Goal: Transaction & Acquisition: Download file/media

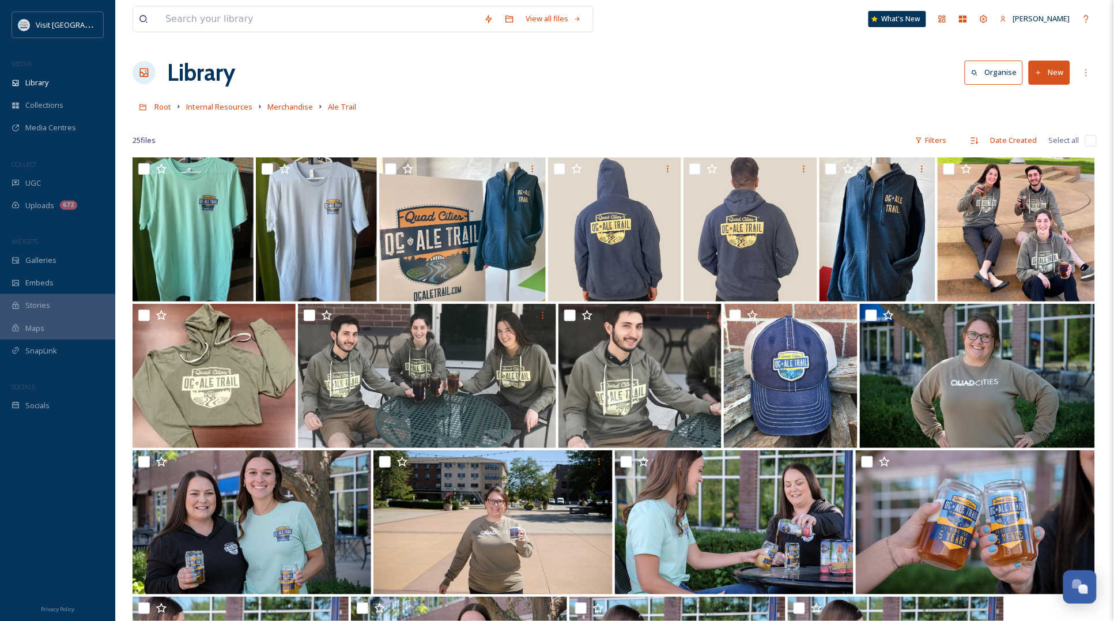
click at [673, 32] on div "View all files What's New [PERSON_NAME]" at bounding box center [615, 19] width 964 height 38
click at [49, 201] on span "Uploads" at bounding box center [39, 205] width 29 height 11
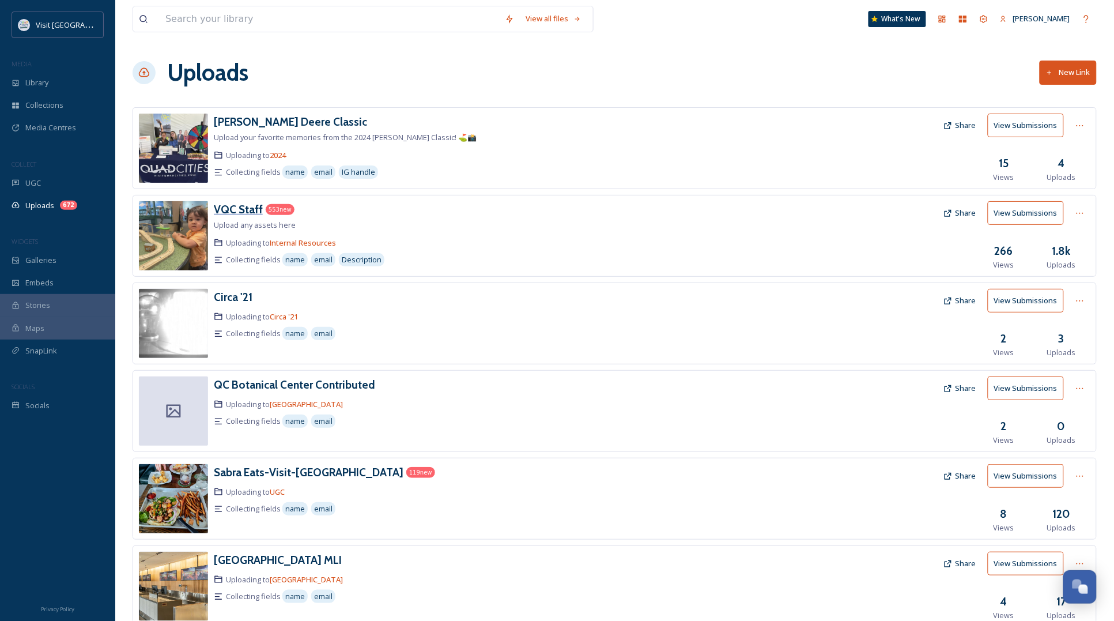
click at [252, 211] on h3 "VQC Staff" at bounding box center [238, 209] width 49 height 14
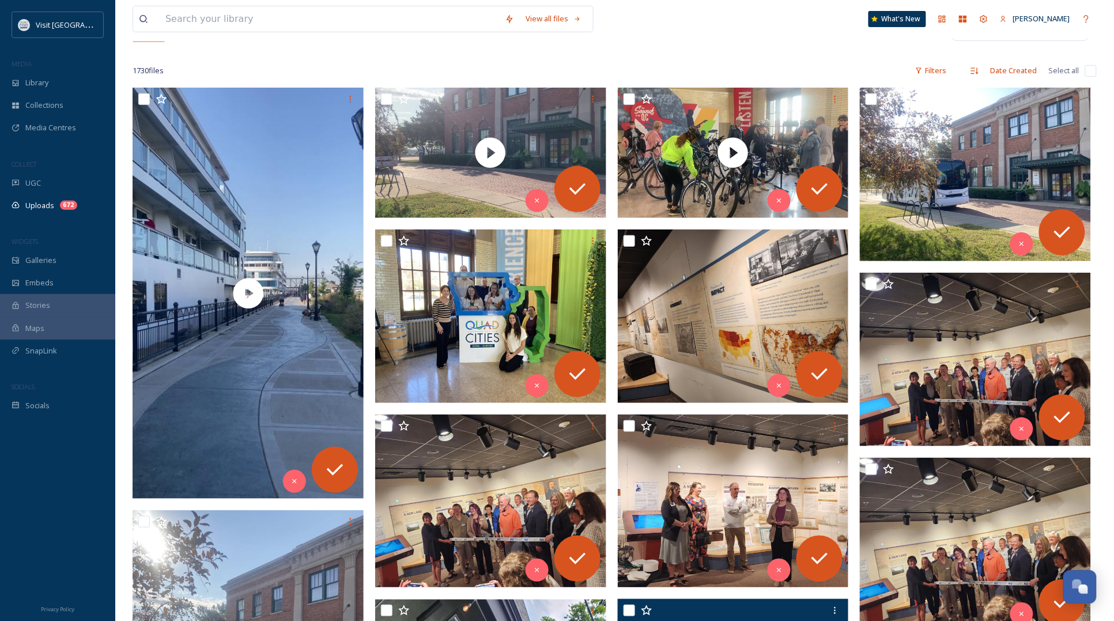
scroll to position [144, 0]
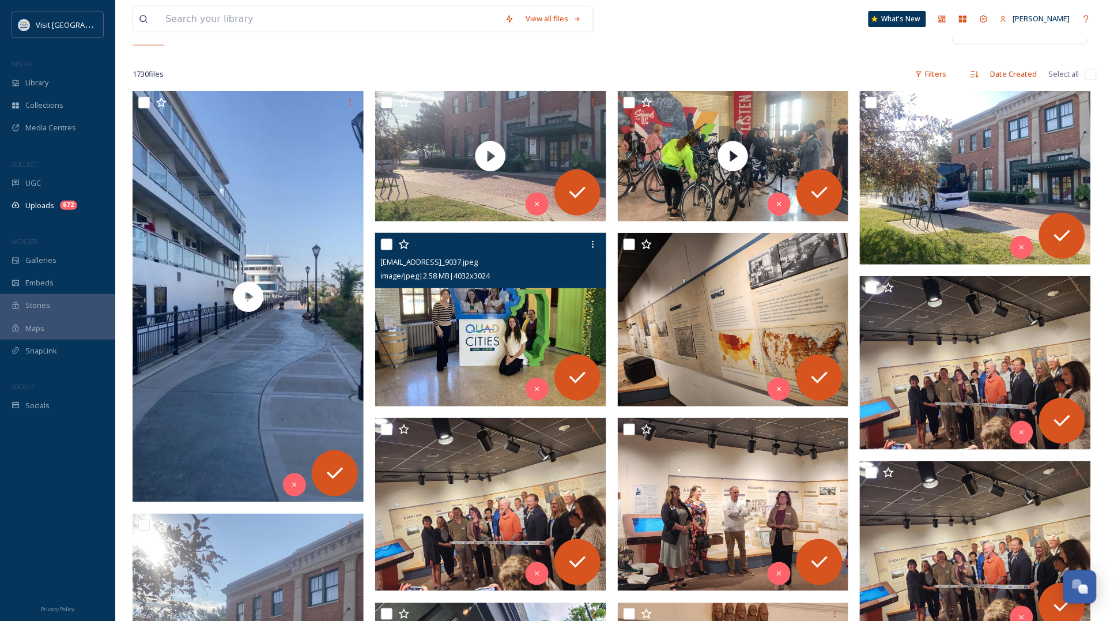
click at [523, 336] on img at bounding box center [490, 320] width 231 height 174
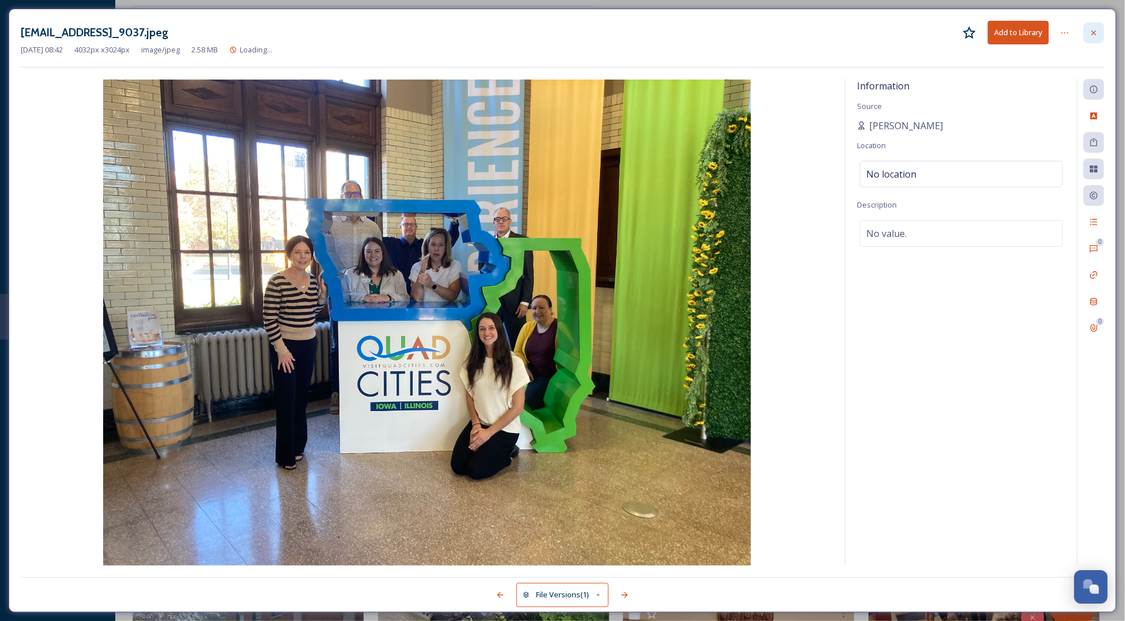
click at [1097, 33] on icon at bounding box center [1094, 32] width 9 height 9
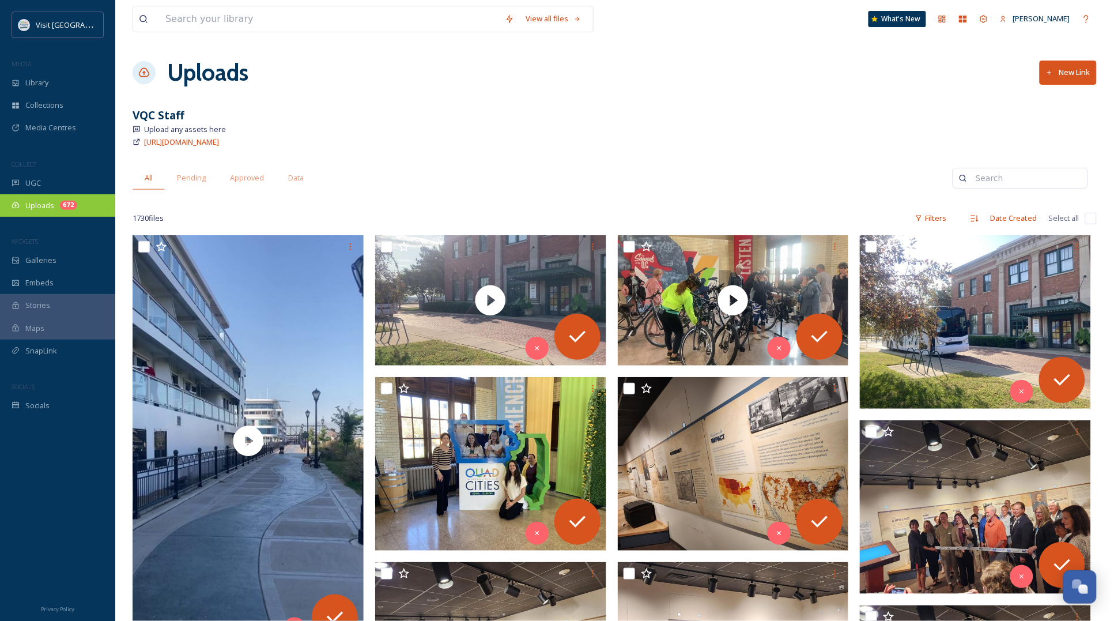
click at [29, 199] on div "Uploads 672" at bounding box center [57, 205] width 115 height 22
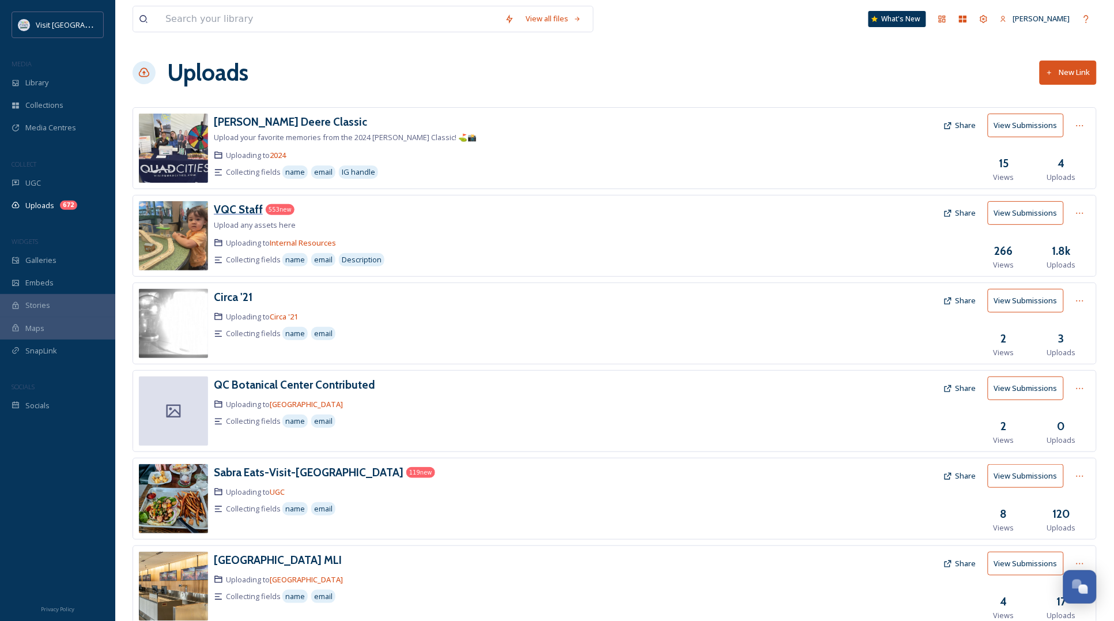
click at [245, 208] on h3 "VQC Staff" at bounding box center [238, 209] width 49 height 14
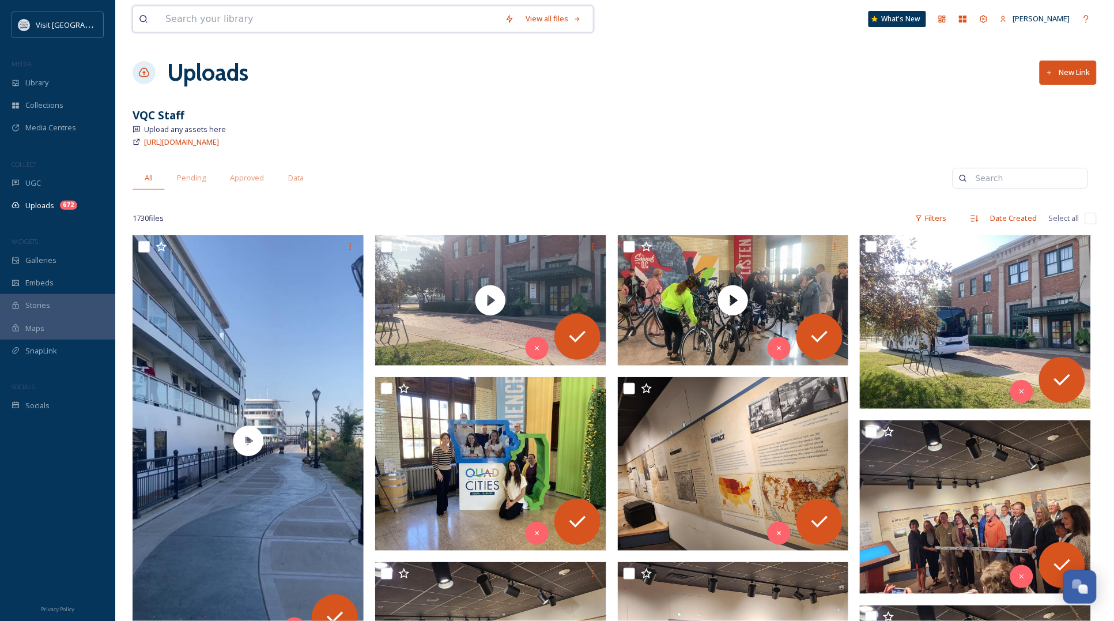
click at [192, 17] on input at bounding box center [330, 18] width 340 height 25
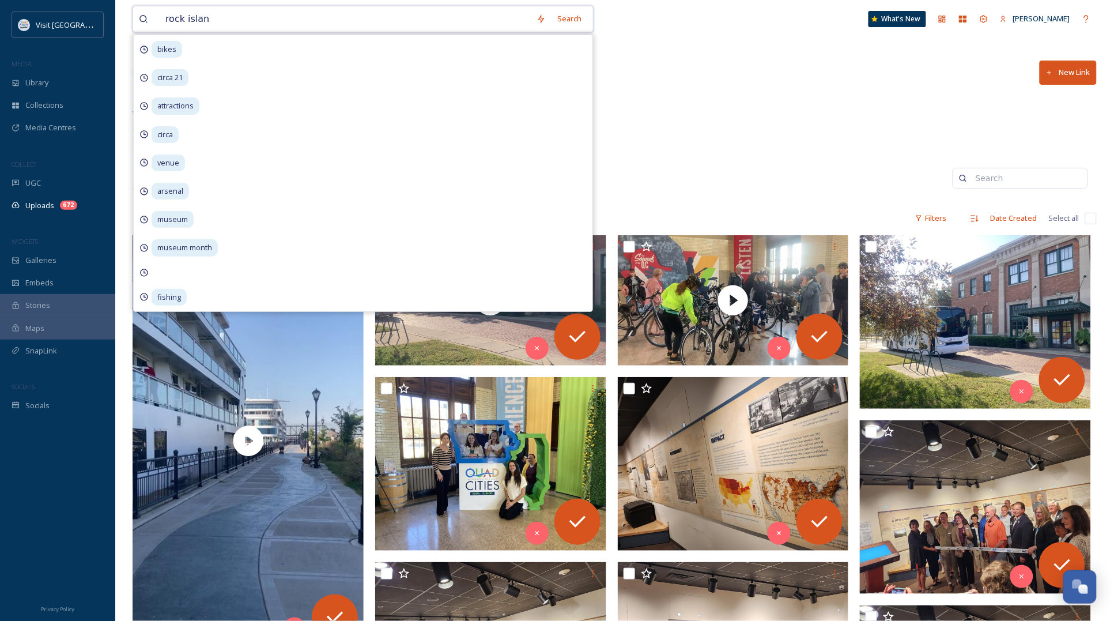
type input "[GEOGRAPHIC_DATA]"
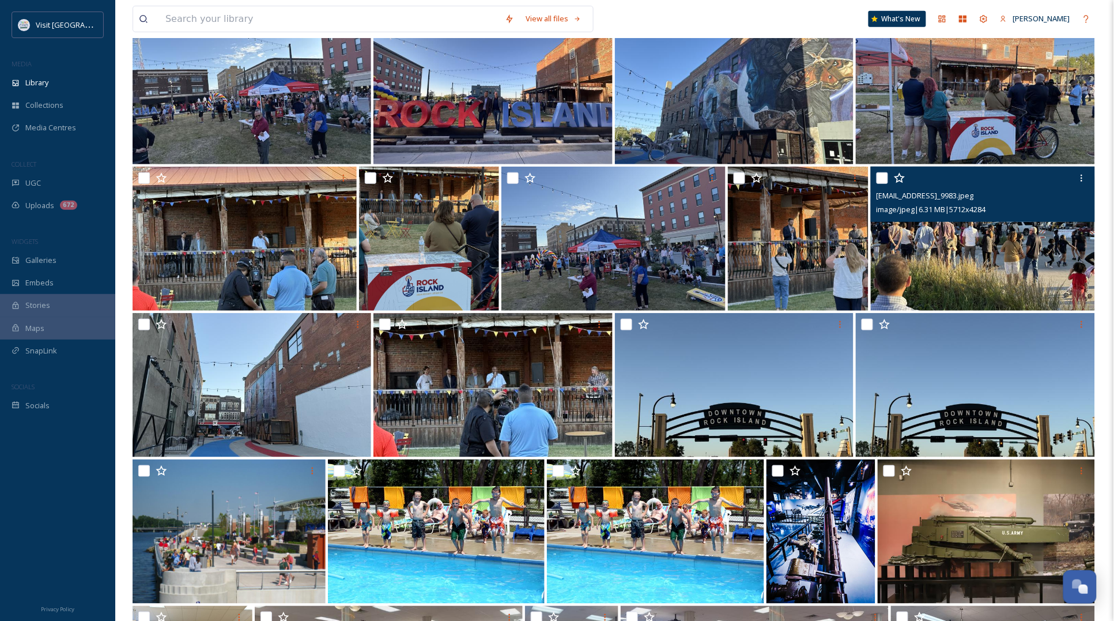
scroll to position [288, 0]
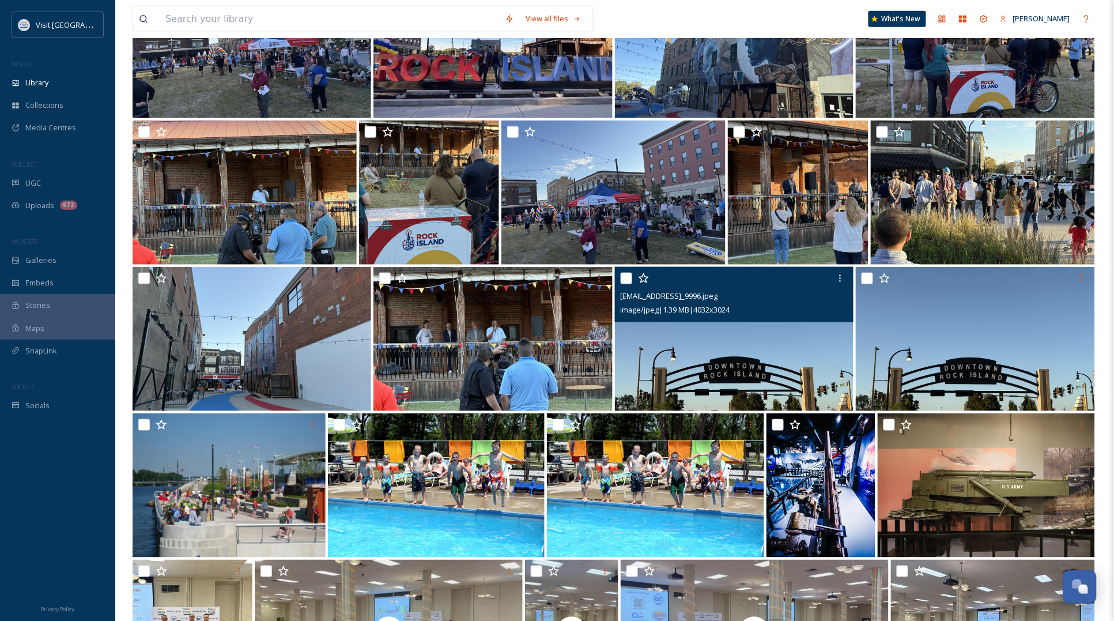
click at [796, 316] on div "image/jpeg | 1.39 MB | 4032 x 3024" at bounding box center [736, 310] width 230 height 14
click at [813, 370] on img at bounding box center [734, 339] width 239 height 144
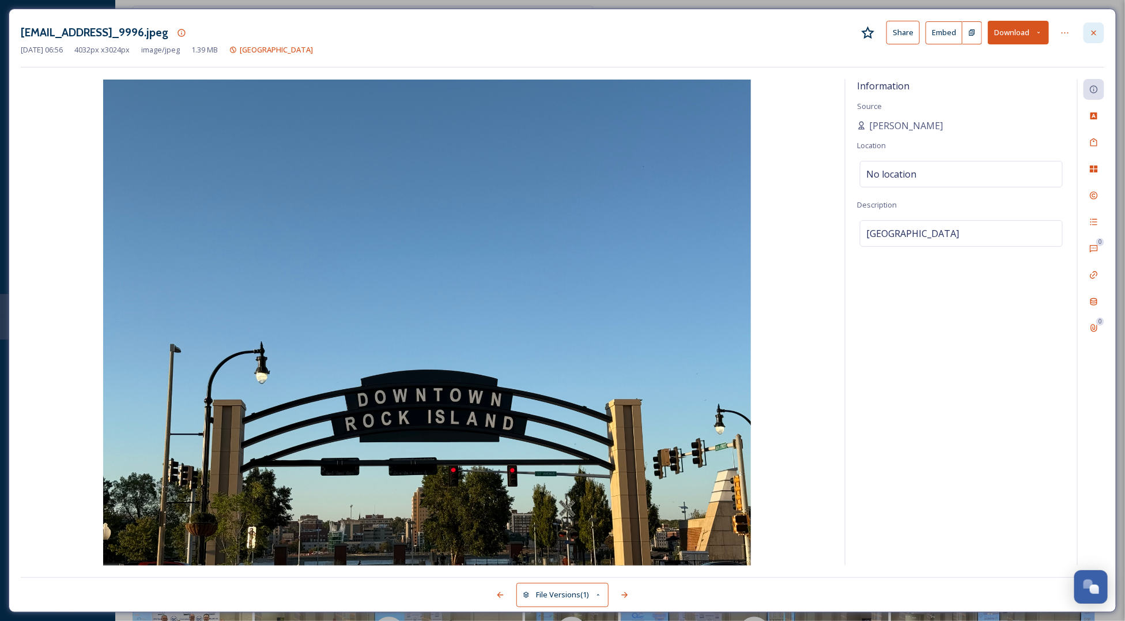
click at [1096, 27] on div at bounding box center [1094, 32] width 21 height 21
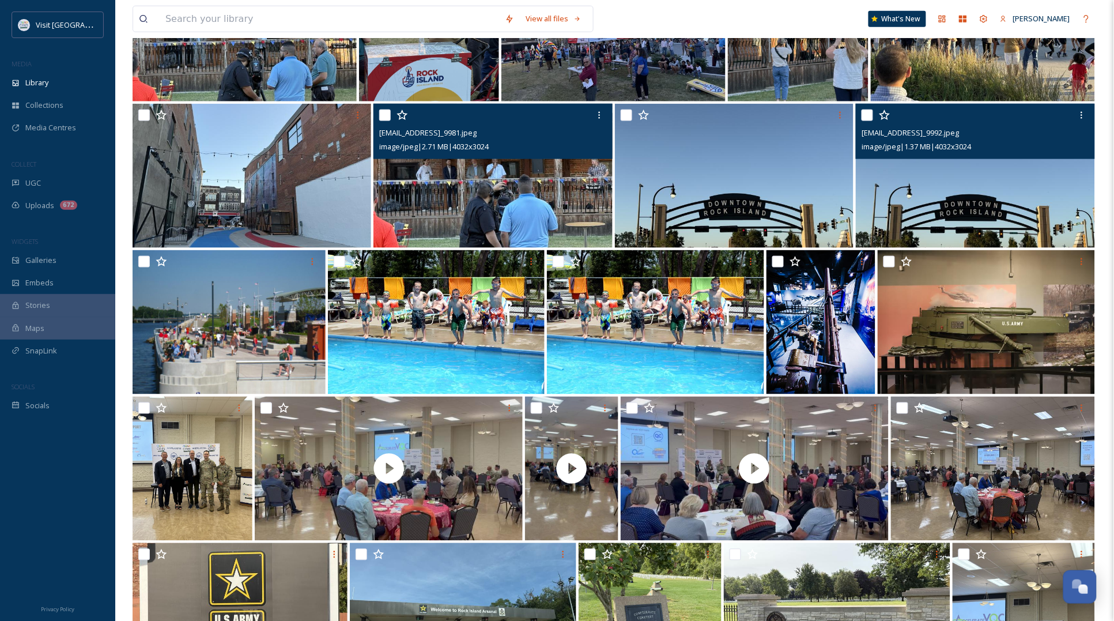
scroll to position [288, 0]
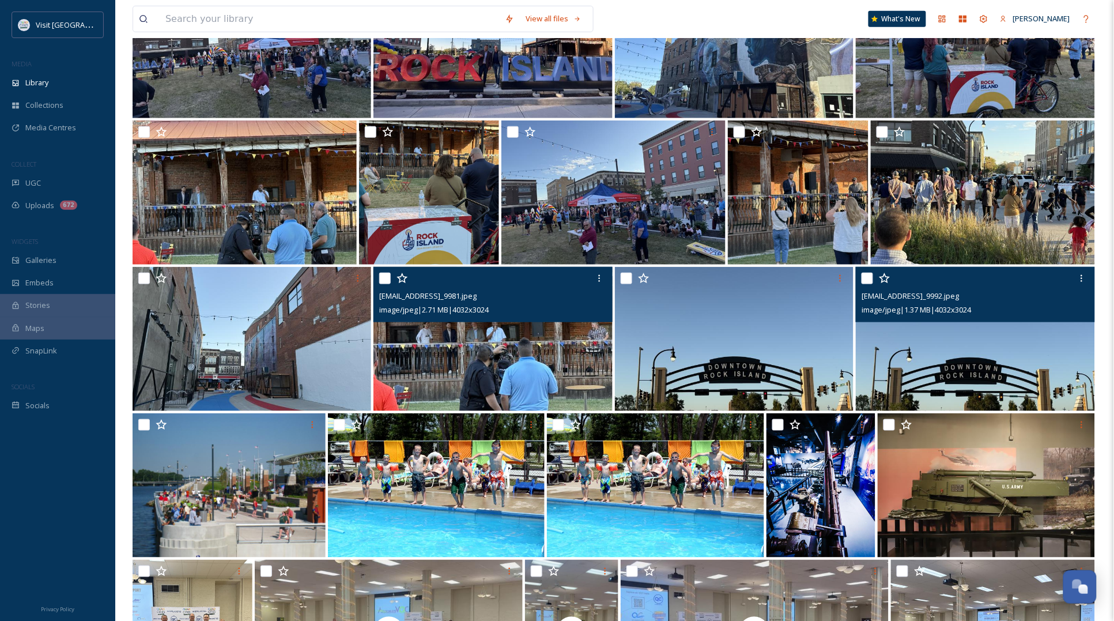
click at [992, 346] on img at bounding box center [975, 339] width 239 height 144
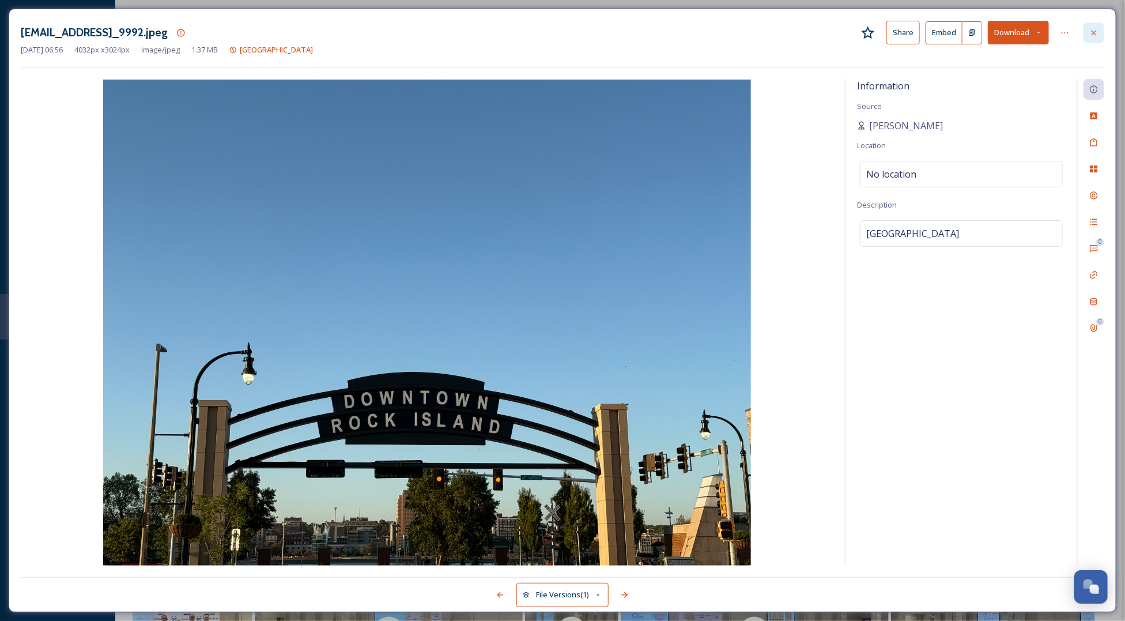
click at [1094, 32] on icon at bounding box center [1094, 32] width 5 height 5
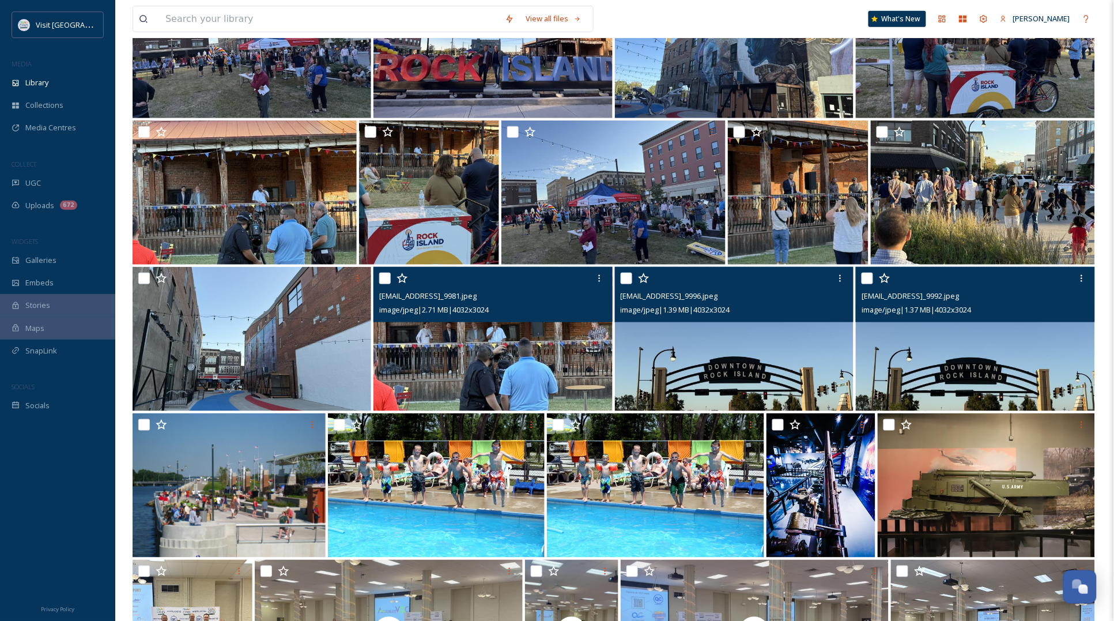
click at [1057, 364] on img at bounding box center [975, 339] width 239 height 144
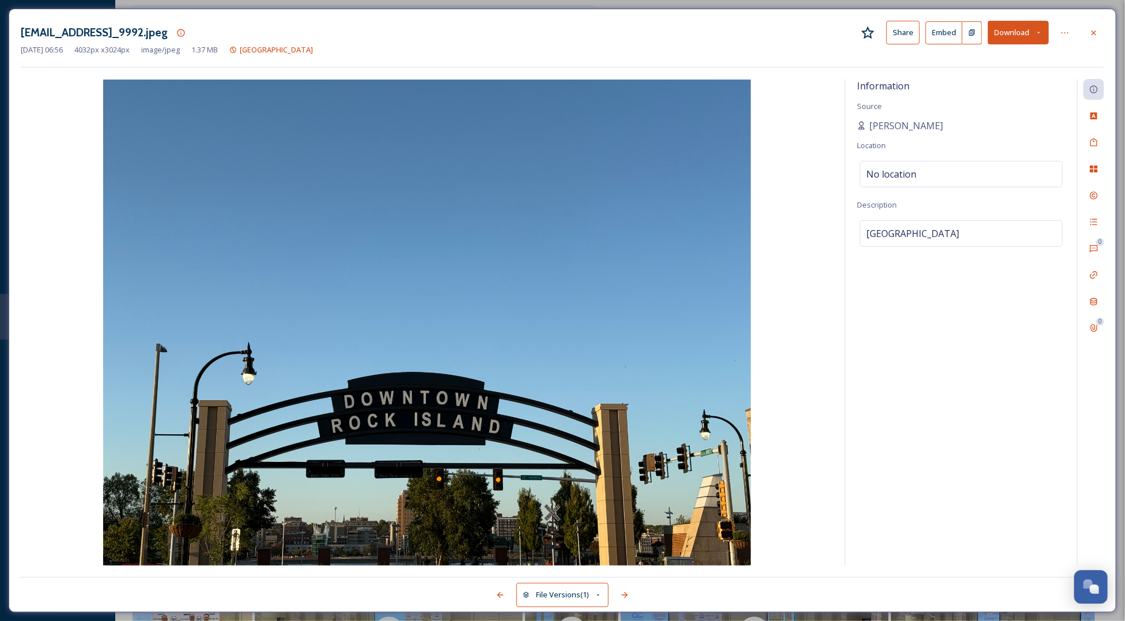
click at [1043, 27] on button "Download" at bounding box center [1018, 33] width 61 height 24
click at [997, 62] on span "Download Original (4032 x 3024)" at bounding box center [988, 59] width 109 height 11
click at [1094, 24] on div at bounding box center [1094, 32] width 21 height 21
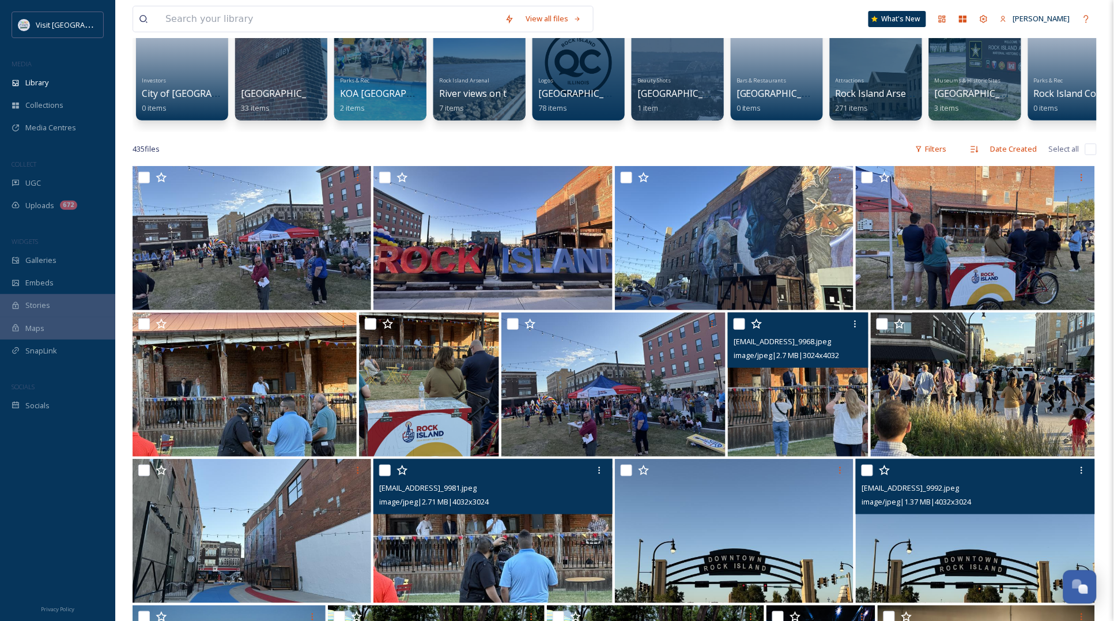
scroll to position [72, 0]
